Goal: Information Seeking & Learning: Learn about a topic

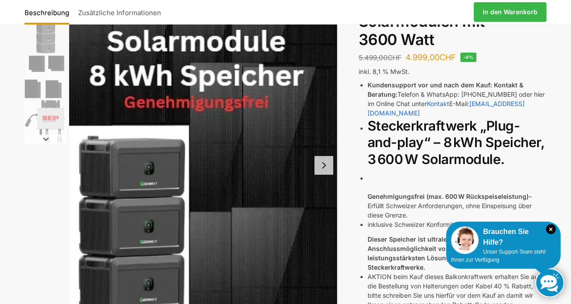
scroll to position [88, 0]
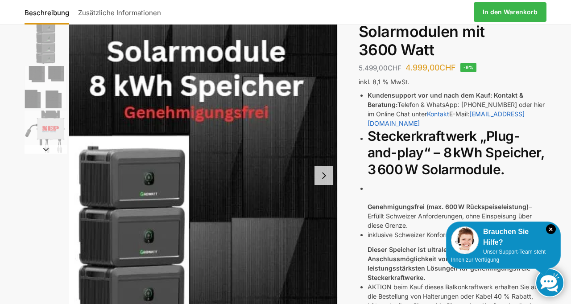
click at [157, 240] on img "1 / 4" at bounding box center [203, 175] width 268 height 400
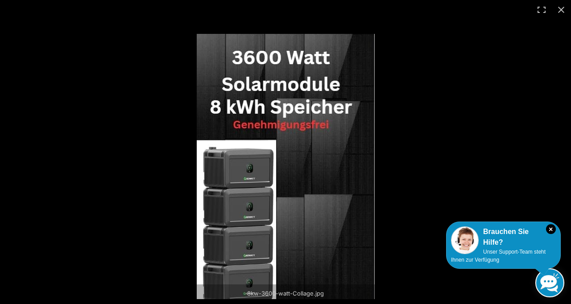
click at [244, 181] on img at bounding box center [286, 166] width 178 height 265
click at [246, 202] on img at bounding box center [286, 166] width 178 height 265
click at [244, 237] on img at bounding box center [286, 166] width 178 height 265
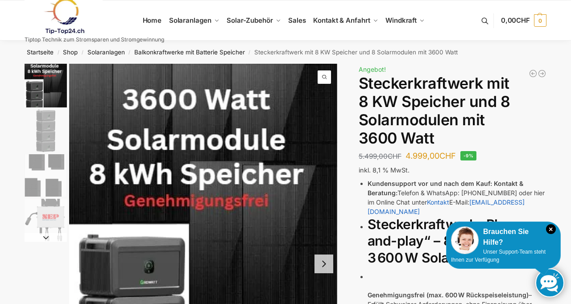
click at [558, 235] on div "× Brauchen Sie Hilfe? Unser Support-Team steht Ihnen zur Verfügung" at bounding box center [503, 245] width 115 height 47
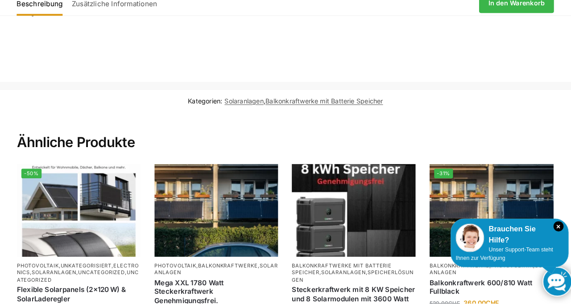
scroll to position [1628, 0]
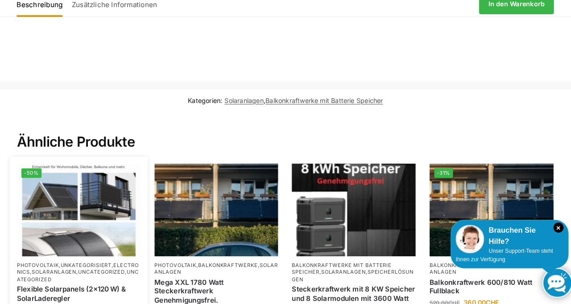
click at [118, 221] on img at bounding box center [85, 212] width 120 height 90
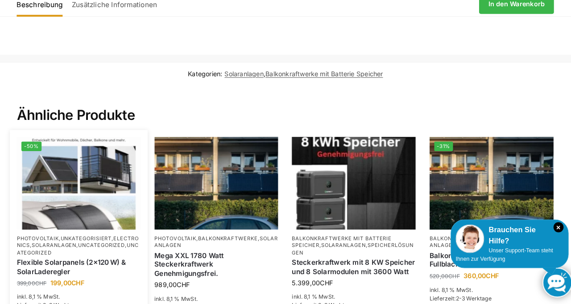
scroll to position [1656, 0]
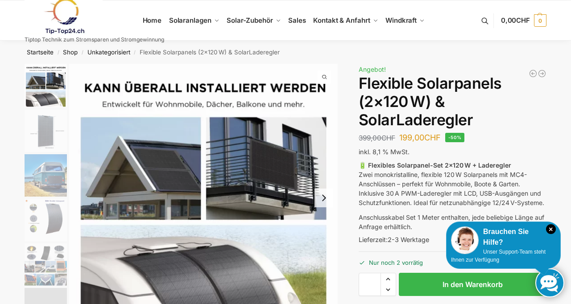
click at [562, 52] on nav "Startseite / Shop / Unkategorisiert / Flexible Solarpanels (2×120 W) & SolarLad…" at bounding box center [285, 52] width 553 height 23
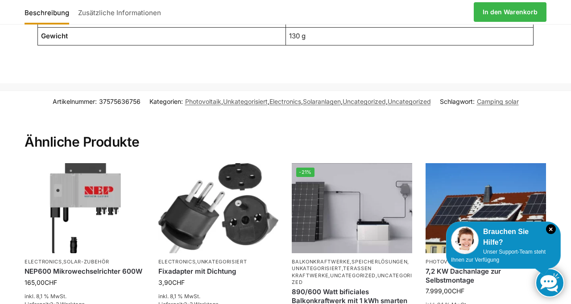
scroll to position [1320, 0]
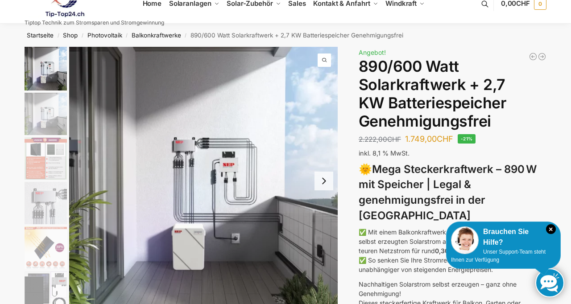
scroll to position [17, 0]
click at [333, 184] on button "Next slide" at bounding box center [323, 181] width 19 height 19
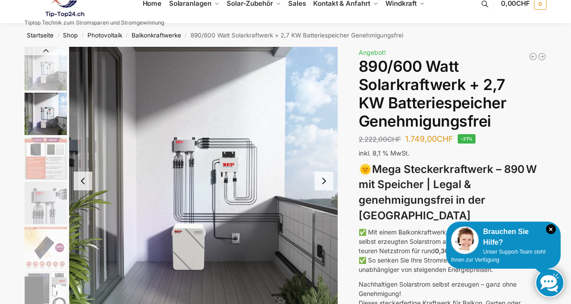
click at [323, 180] on button "Next slide" at bounding box center [323, 181] width 19 height 19
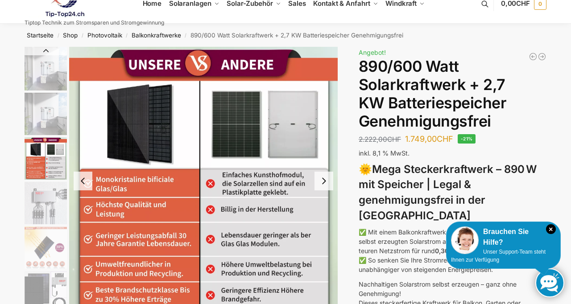
click at [329, 182] on button "Next slide" at bounding box center [323, 181] width 19 height 19
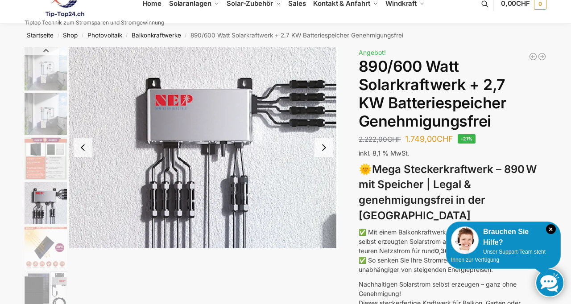
click at [333, 147] on img "4 / 12" at bounding box center [203, 148] width 268 height 202
